Goal: Transaction & Acquisition: Purchase product/service

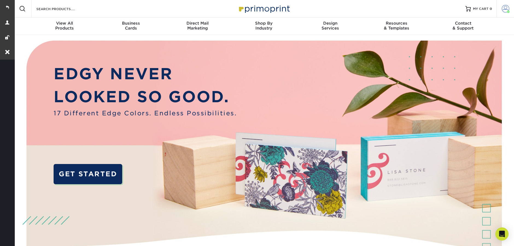
click at [507, 11] on span at bounding box center [506, 9] width 8 height 8
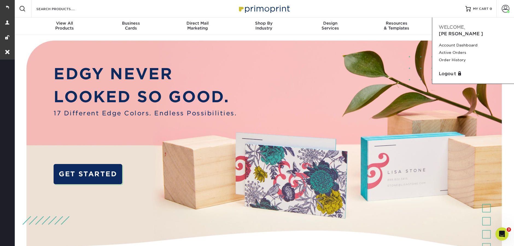
click at [116, 8] on div "Resources Menu Search Products Account Welcome, [PERSON_NAME] Account Dashboard…" at bounding box center [264, 9] width 501 height 18
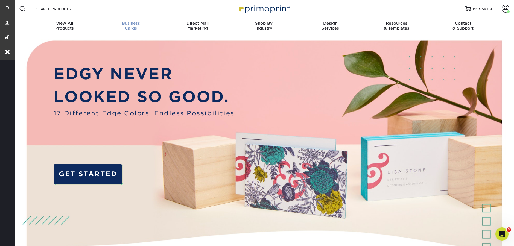
click at [125, 25] on span "Business" at bounding box center [131, 23] width 66 height 5
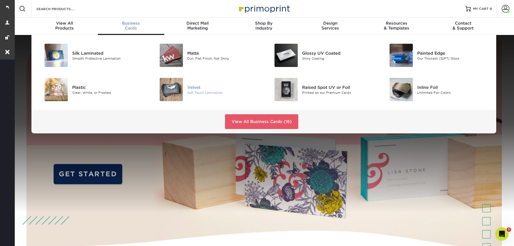
click at [201, 92] on div "Soft Touch Lamination" at bounding box center [223, 92] width 73 height 5
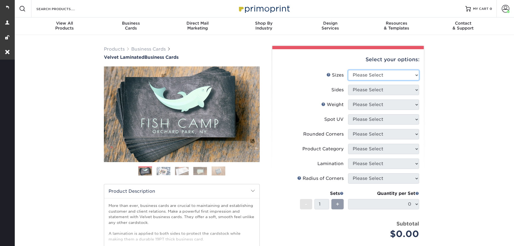
click at [381, 72] on select "Please Select 1.5" x 3.5" - Mini 1.75" x 3.5" - Mini 2" x 2" - Square 2" x 3" -…" at bounding box center [383, 75] width 71 height 10
select select "2.00x3.50"
click at [348, 70] on select "Please Select 1.5" x 3.5" - Mini 1.75" x 3.5" - Mini 2" x 2" - Square 2" x 3" -…" at bounding box center [383, 75] width 71 height 10
click at [375, 93] on select "Please Select Print Both Sides Print Front Only" at bounding box center [383, 90] width 71 height 10
select select "13abbda7-1d64-4f25-8bb2-c179b224825d"
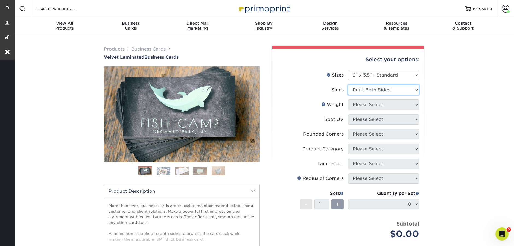
click at [348, 85] on select "Please Select Print Both Sides Print Front Only" at bounding box center [383, 90] width 71 height 10
click at [379, 105] on select "Please Select 16PT" at bounding box center [383, 105] width 71 height 10
select select "16PT"
click at [348, 100] on select "Please Select 16PT" at bounding box center [383, 105] width 71 height 10
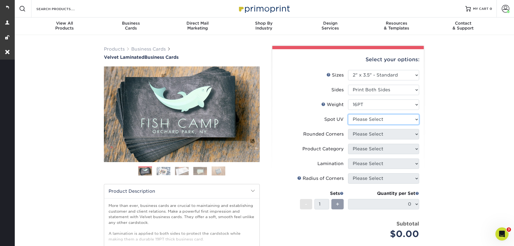
click at [377, 120] on select "Please Select No Spot UV Front and Back (Both Sides) Front Only Back Only" at bounding box center [383, 119] width 71 height 10
select select "0"
click at [348, 114] on select "Please Select No Spot UV Front and Back (Both Sides) Front Only Back Only" at bounding box center [383, 119] width 71 height 10
click at [375, 135] on select "Please Select Yes - Round 2 Corners Yes - Round 4 Corners No" at bounding box center [383, 134] width 71 height 10
select select "0"
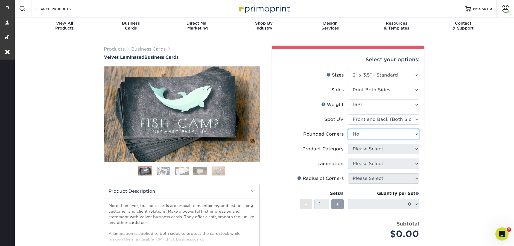
click at [348, 129] on select "Please Select Yes - Round 2 Corners Yes - Round 4 Corners No" at bounding box center [383, 134] width 71 height 10
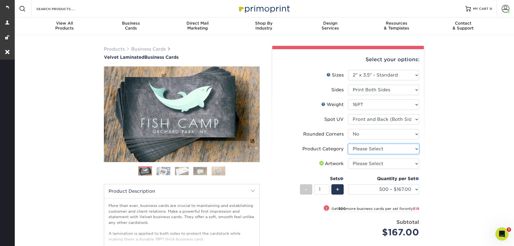
click at [372, 149] on select "Please Select Business Cards" at bounding box center [383, 149] width 71 height 10
select select "3b5148f1-0588-4f88-a218-97bcfdce65c1"
click at [348, 144] on select "Please Select Business Cards" at bounding box center [383, 149] width 71 height 10
click at [374, 164] on select "Please Select I will upload files I need a design - $100" at bounding box center [383, 164] width 71 height 10
select select "upload"
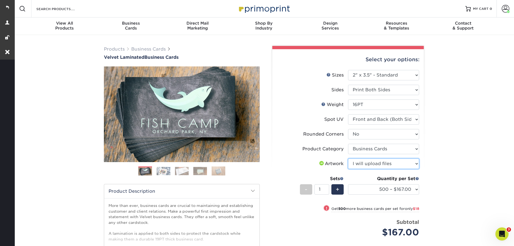
click at [348, 159] on select "Please Select I will upload files I need a design - $100" at bounding box center [383, 164] width 71 height 10
click at [341, 189] on div "+" at bounding box center [338, 189] width 12 height 10
click at [340, 189] on div "+" at bounding box center [338, 189] width 12 height 10
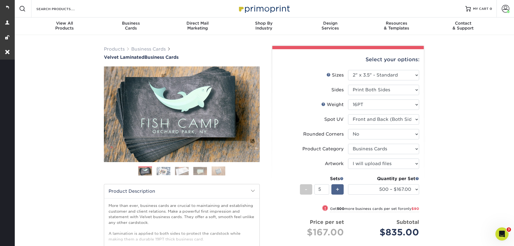
click at [340, 189] on div "+" at bounding box center [338, 189] width 12 height 10
type input "6"
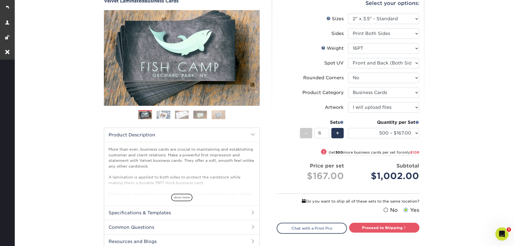
scroll to position [56, 0]
click at [396, 229] on link "Proceed to Shipping" at bounding box center [384, 228] width 70 height 10
type input "Set 1"
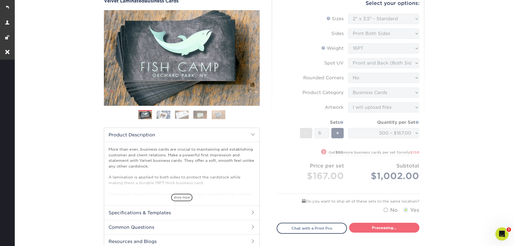
select select "4255bcc9-c807-49ed-9fda-38550f218dbc"
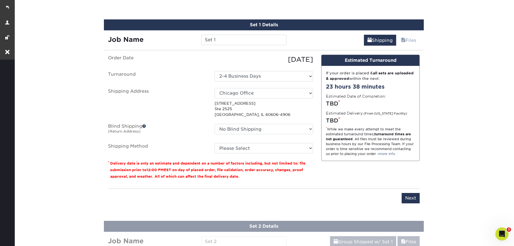
scroll to position [307, 0]
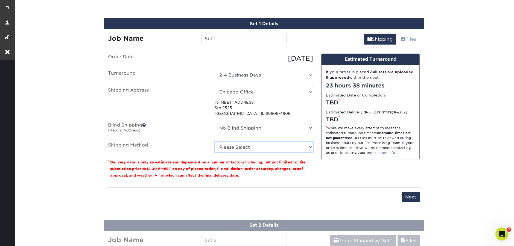
click at [280, 144] on select "Please Select Ground Shipping (+$19.03) 3 Day Shipping Service (+$21.86) 2 Day …" at bounding box center [264, 147] width 99 height 10
select select "03"
click at [215, 142] on select "Please Select Ground Shipping (+$19.03) 3 Day Shipping Service (+$21.86) 2 Day …" at bounding box center [264, 147] width 99 height 10
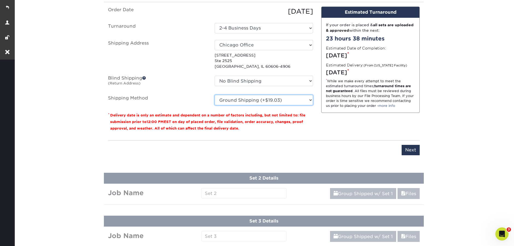
scroll to position [377, 0]
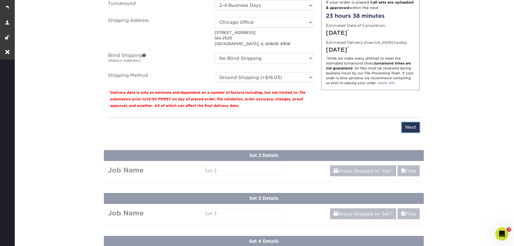
click at [415, 129] on input "Next" at bounding box center [411, 127] width 18 height 10
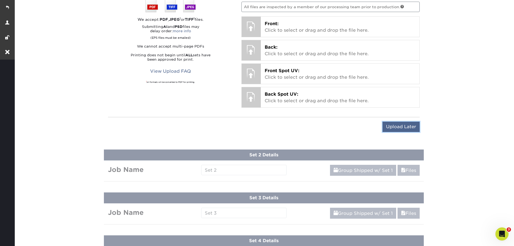
click at [412, 128] on input "Upload Later" at bounding box center [401, 127] width 37 height 10
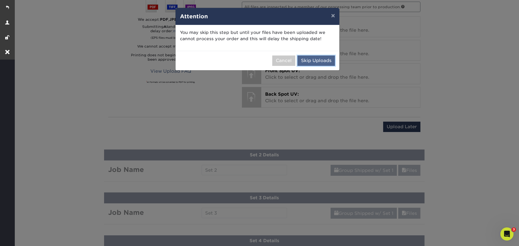
click at [323, 61] on button "Skip Uploads" at bounding box center [315, 61] width 37 height 10
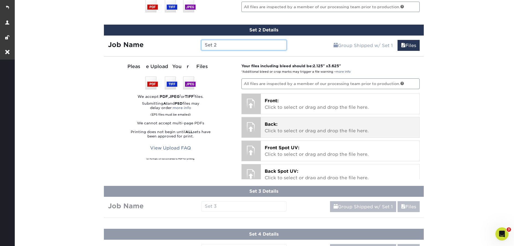
scroll to position [371, 0]
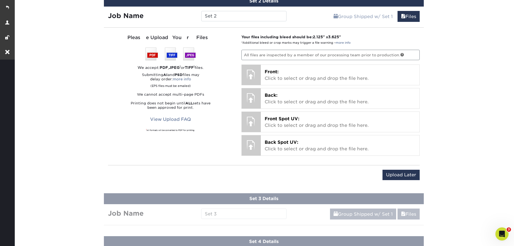
click at [394, 166] on div "Upload Later Save & Continue Continue" at bounding box center [264, 176] width 312 height 22
click at [395, 180] on input "Upload Later" at bounding box center [401, 175] width 37 height 10
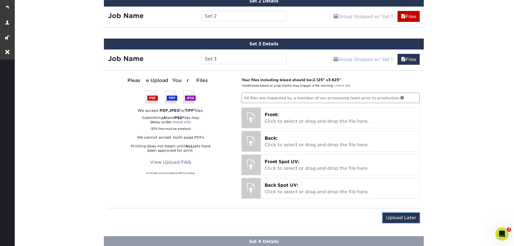
click at [403, 219] on input "Upload Later" at bounding box center [401, 218] width 37 height 10
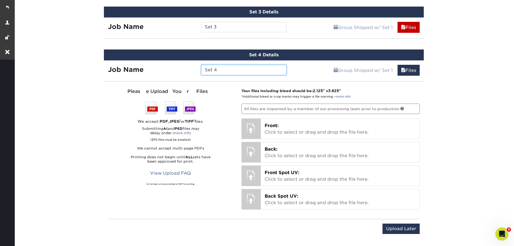
scroll to position [405, 0]
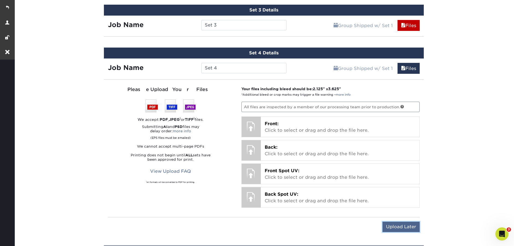
click at [412, 226] on input "Upload Later" at bounding box center [401, 227] width 37 height 10
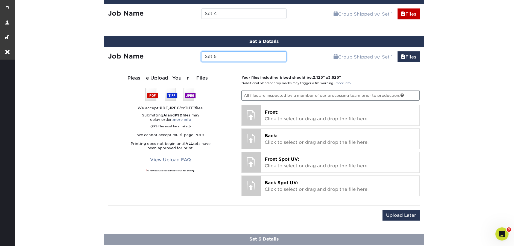
scroll to position [473, 0]
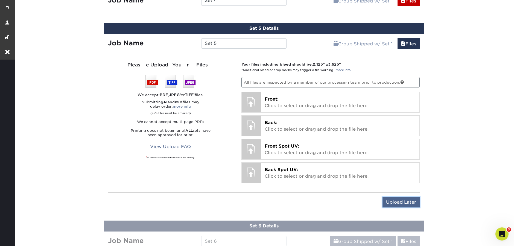
click at [401, 204] on input "Upload Later" at bounding box center [401, 202] width 37 height 10
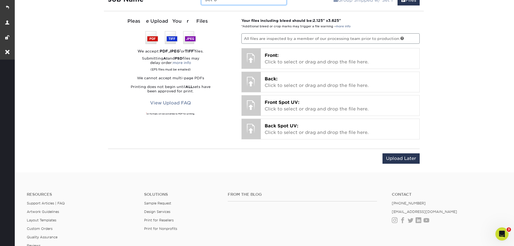
scroll to position [570, 0]
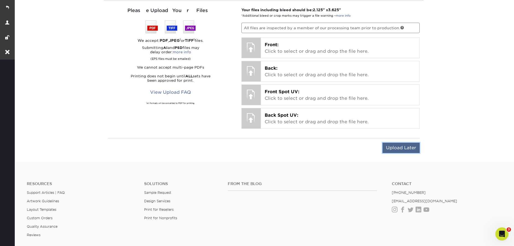
click at [401, 147] on input "Upload Later" at bounding box center [401, 148] width 37 height 10
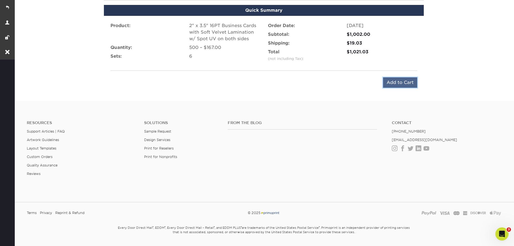
click at [400, 86] on input "Add to Cart" at bounding box center [400, 82] width 34 height 10
